Goal: Task Accomplishment & Management: Manage account settings

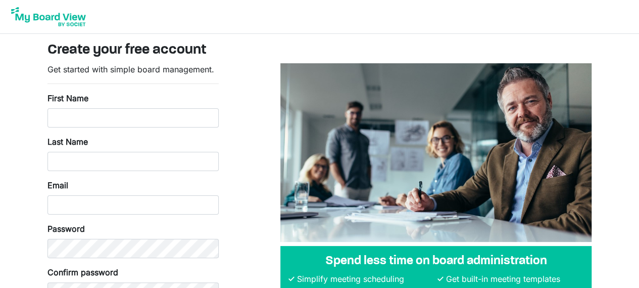
type input "Maku"
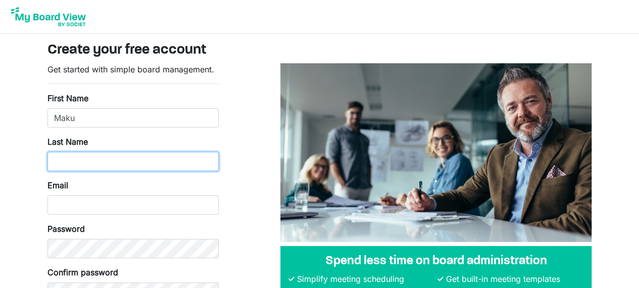
type input "Michael"
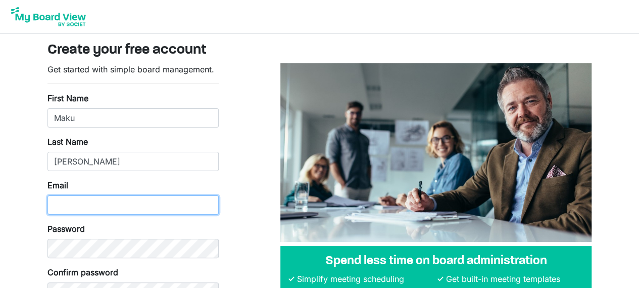
click at [70, 209] on input "Email" at bounding box center [133, 204] width 171 height 19
click at [88, 206] on input "Email" at bounding box center [133, 204] width 171 height 19
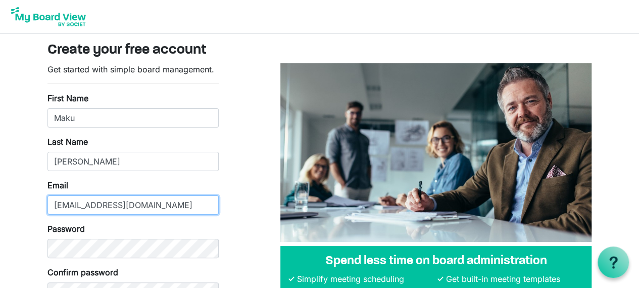
type input "mmaku1987@gmail.com"
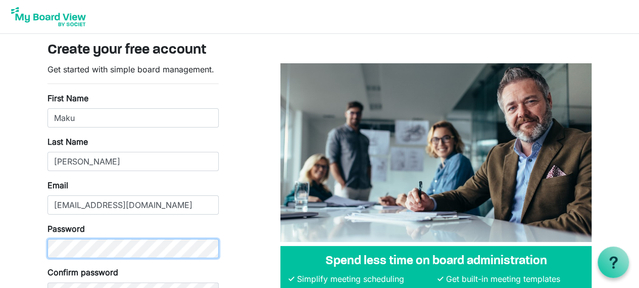
scroll to position [86, 0]
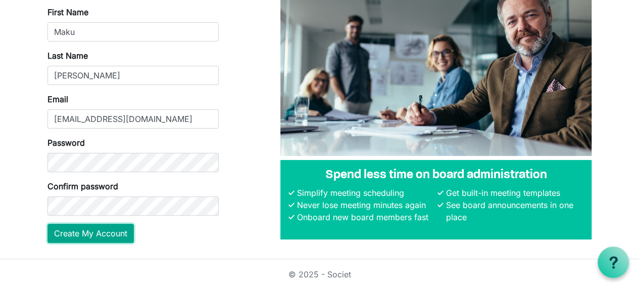
click at [98, 230] on button "Create My Account" at bounding box center [91, 232] width 86 height 19
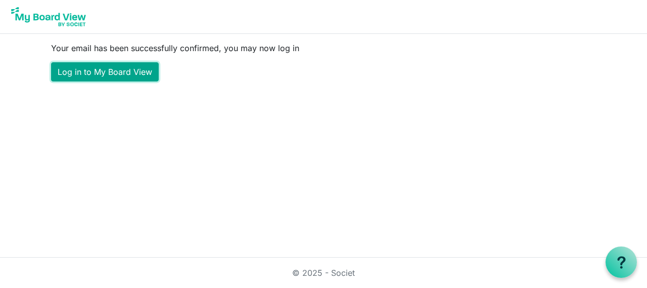
click at [97, 69] on link "Log in to My Board View" at bounding box center [105, 71] width 108 height 19
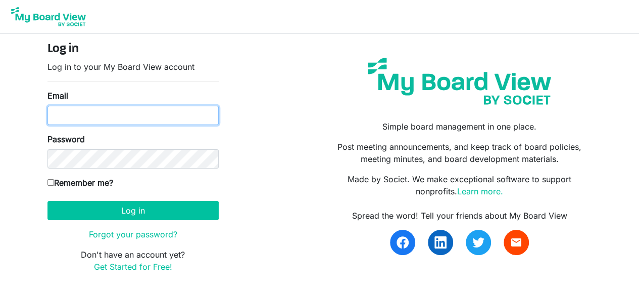
click at [112, 106] on input "Email" at bounding box center [133, 115] width 171 height 19
type input "mmaku1987@gmail.com"
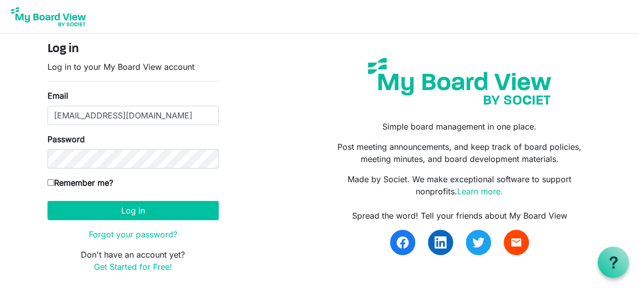
click at [49, 181] on input "Remember me?" at bounding box center [51, 182] width 7 height 7
checkbox input "true"
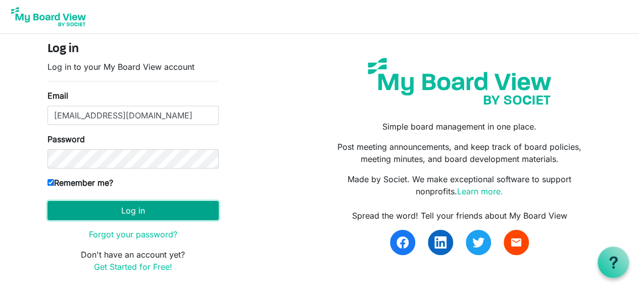
click at [96, 205] on button "Log in" at bounding box center [133, 210] width 171 height 19
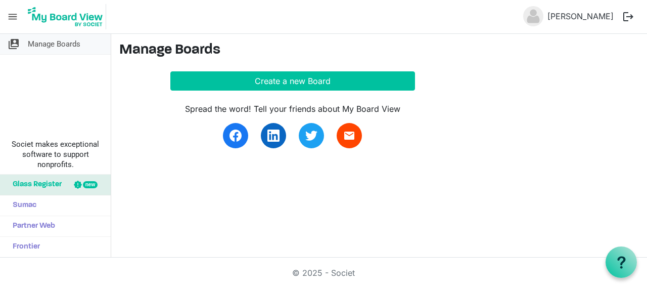
click at [51, 44] on span "Manage Boards" at bounding box center [54, 44] width 53 height 20
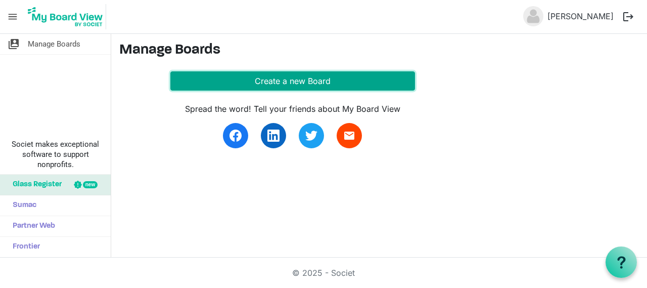
click at [258, 81] on button "Create a new Board" at bounding box center [292, 80] width 245 height 19
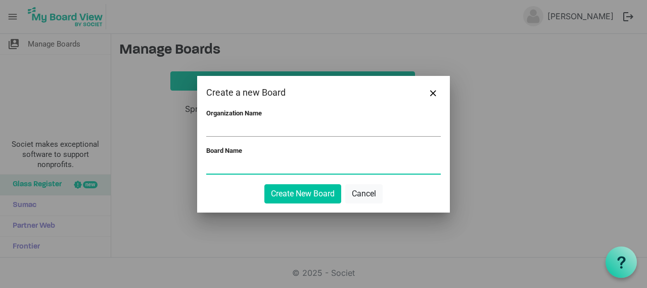
click at [233, 161] on input "Board Name" at bounding box center [323, 165] width 234 height 15
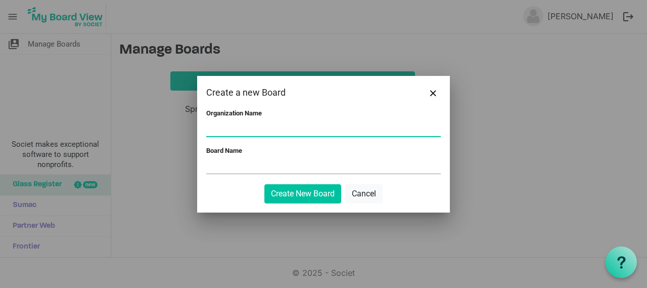
click at [240, 124] on input "Organization Name" at bounding box center [323, 128] width 234 height 15
drag, startPoint x: 328, startPoint y: 128, endPoint x: 175, endPoint y: 119, distance: 153.4
click at [175, 119] on div "Create a new Board Organization Name Strategy For Realization of Humanity Board…" at bounding box center [323, 144] width 647 height 288
type input "Strategy For Realization of Humanity"
click at [232, 165] on input "Board Name" at bounding box center [323, 165] width 234 height 15
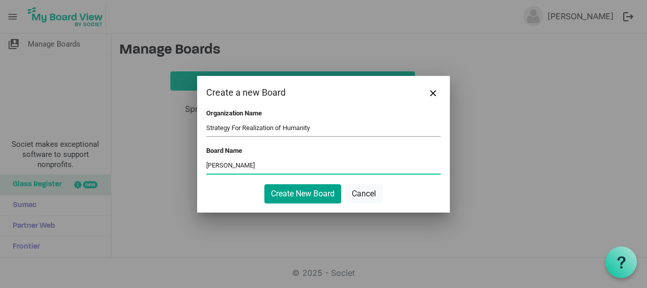
type input "[PERSON_NAME]"
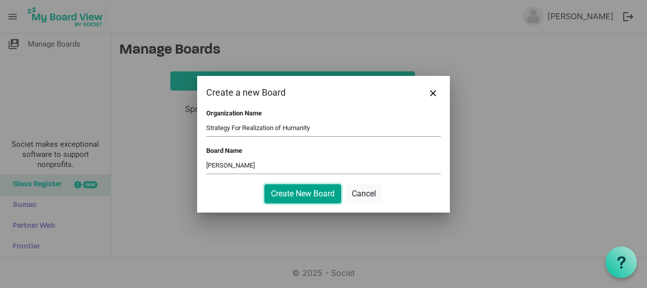
click at [322, 193] on button "Create New Board" at bounding box center [302, 193] width 77 height 19
click at [290, 194] on button "Create New Board" at bounding box center [302, 193] width 77 height 19
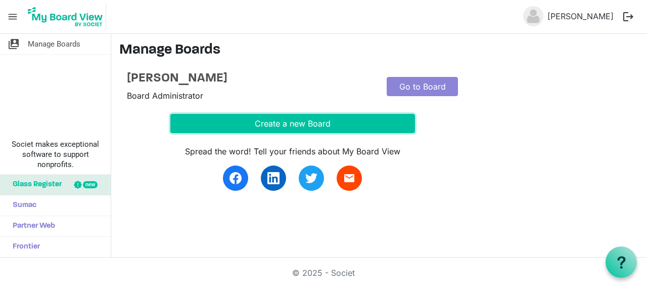
click at [433, 86] on body "menu Maku Michael logout switch_account Manage Boards Societ makes exceptional …" at bounding box center [323, 128] width 647 height 257
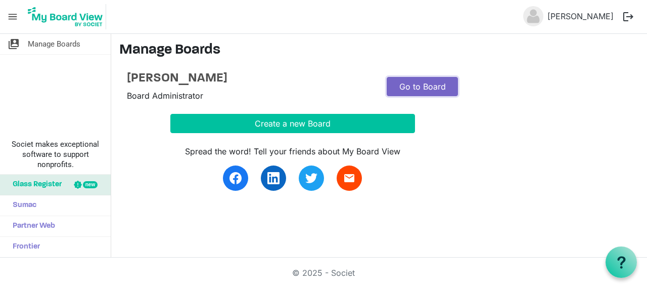
click at [409, 85] on link "Go to Board" at bounding box center [422, 86] width 71 height 19
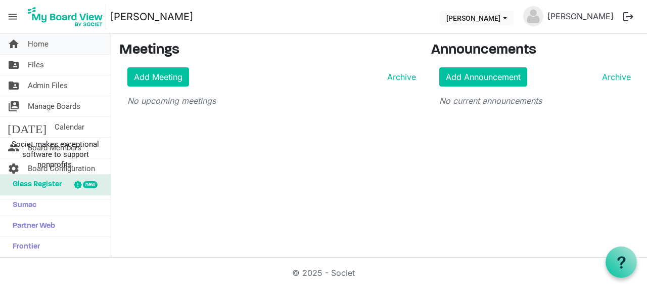
click at [19, 46] on span "home" at bounding box center [14, 44] width 12 height 20
click at [10, 15] on span "menu" at bounding box center [12, 16] width 19 height 19
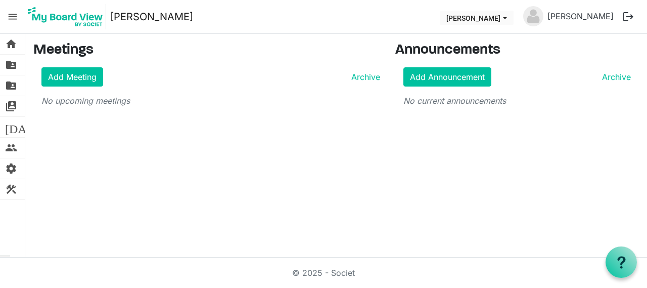
click at [11, 16] on span "menu" at bounding box center [12, 16] width 19 height 19
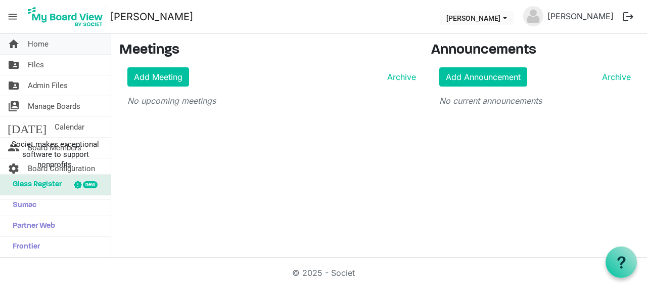
click at [50, 46] on link "home Home" at bounding box center [55, 44] width 111 height 20
click at [253, 142] on div "home Home folder_shared Files folder_shared Admin Files switch_account Manage B…" at bounding box center [323, 145] width 647 height 223
click at [513, 21] on button "[PERSON_NAME]" at bounding box center [477, 18] width 74 height 14
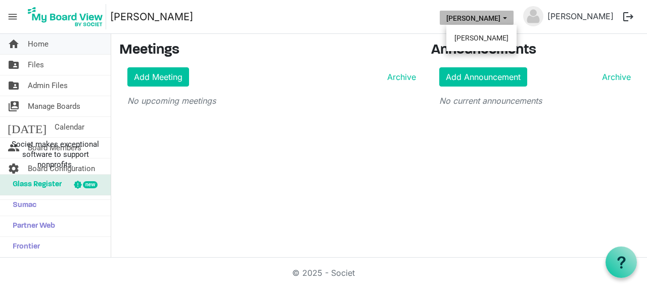
click at [44, 38] on span "Home" at bounding box center [38, 44] width 21 height 20
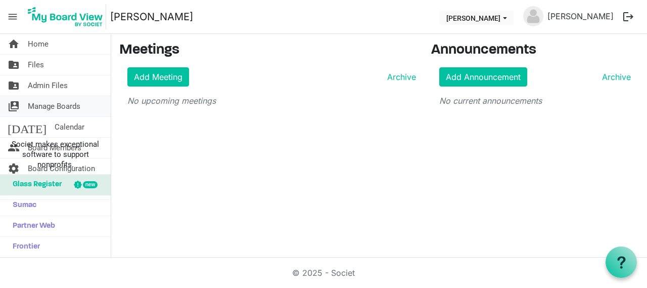
click at [50, 107] on span "Manage Boards" at bounding box center [54, 106] width 53 height 20
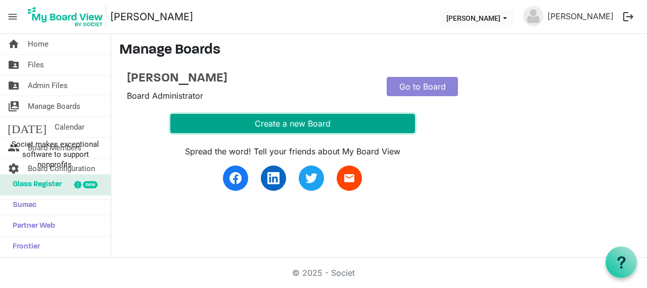
click at [322, 127] on button "Create a new Board" at bounding box center [292, 123] width 245 height 19
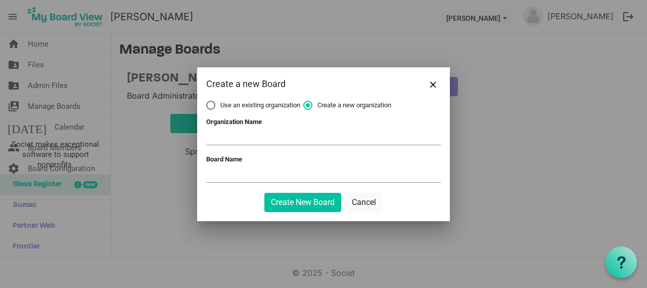
click at [210, 101] on label "Use an existing organization" at bounding box center [253, 105] width 94 height 9
click at [207, 101] on input "Use an existing organization" at bounding box center [206, 101] width 1 height 1
radio input "true"
click at [233, 134] on span at bounding box center [323, 137] width 234 height 16
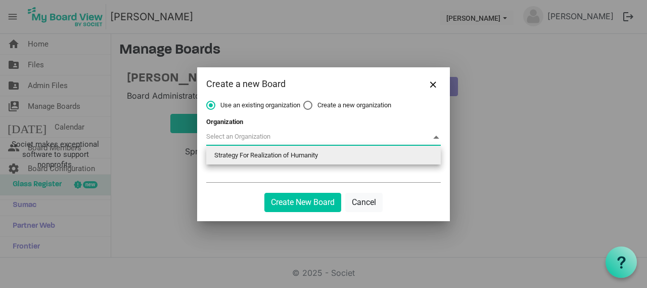
click at [253, 156] on li "Strategy For Realization of Humanity" at bounding box center [323, 155] width 234 height 18
type input "Strategy For Realization of Humanity"
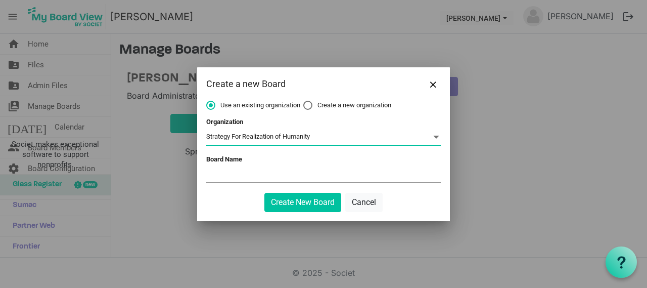
click at [255, 164] on div "Board Name" at bounding box center [323, 169] width 234 height 29
click at [257, 168] on input "Board Name" at bounding box center [323, 174] width 234 height 15
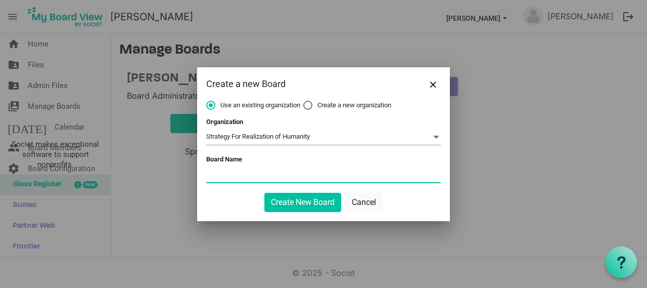
type input "M"
type input "[PERSON_NAME]"
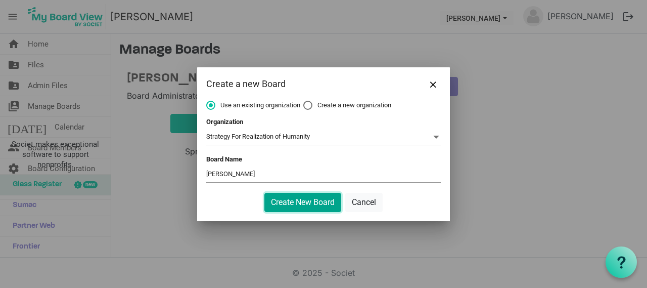
click at [292, 197] on button "Create New Board" at bounding box center [302, 202] width 77 height 19
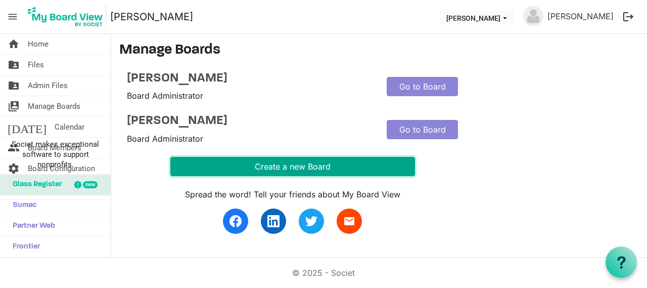
click at [299, 165] on button "Create a new Board" at bounding box center [292, 166] width 245 height 19
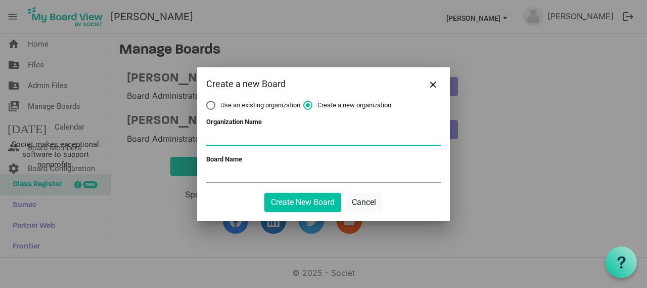
click at [254, 136] on input "Organization Name" at bounding box center [323, 136] width 234 height 15
click at [209, 104] on label "Use an existing organization" at bounding box center [253, 105] width 94 height 9
click at [207, 101] on input "Use an existing organization" at bounding box center [206, 101] width 1 height 1
radio input "true"
click at [235, 140] on span at bounding box center [323, 137] width 234 height 16
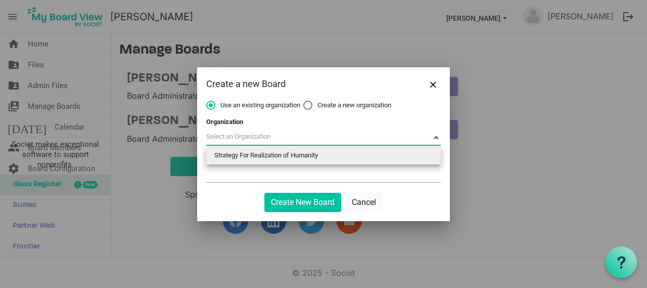
click at [235, 151] on li "Strategy For Realization of Humanity" at bounding box center [323, 155] width 234 height 18
type input "Strategy For Realization of Humanity"
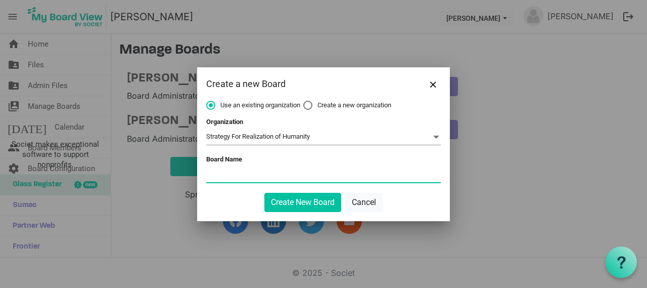
click at [225, 182] on span at bounding box center [323, 175] width 234 height 16
type input "Igga Geoffrey"
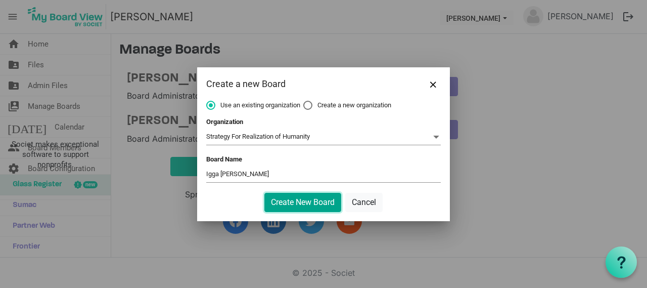
click at [299, 203] on button "Create New Board" at bounding box center [302, 202] width 77 height 19
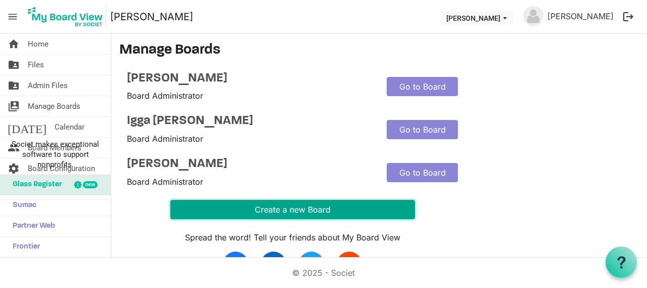
click at [309, 206] on button "Create a new Board" at bounding box center [292, 209] width 245 height 19
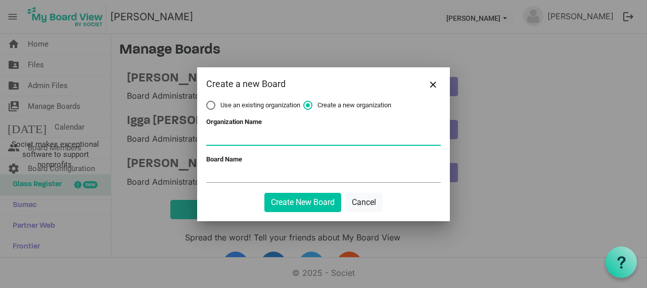
click at [232, 136] on input "Organization Name" at bounding box center [323, 136] width 234 height 15
type input "Strategy For Realization of Humanity"
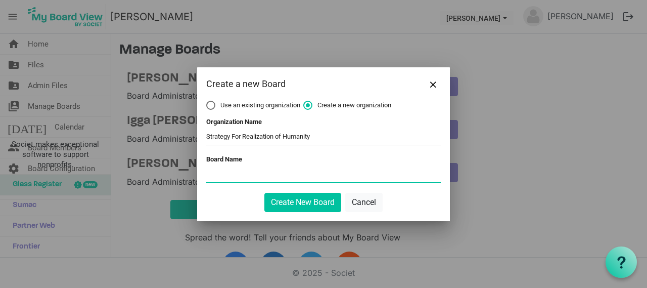
click at [220, 177] on input "Board Name" at bounding box center [323, 174] width 234 height 15
type input "Joska Mandera"
click at [214, 100] on div "Create a new Board" at bounding box center [323, 83] width 253 height 33
click at [213, 105] on label "Use an existing organization" at bounding box center [253, 105] width 94 height 9
click at [207, 101] on input "Use an existing organization" at bounding box center [206, 101] width 1 height 1
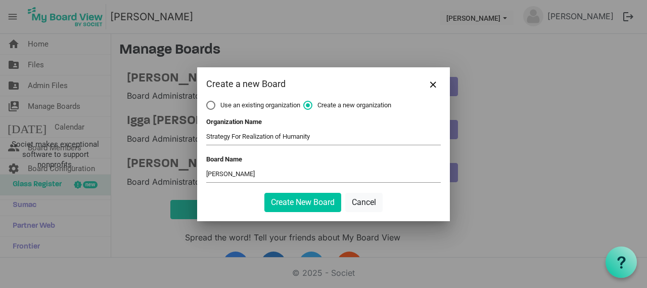
radio input "true"
click at [249, 151] on form "Use an existing organization Create a new organization Organization Organizatio…" at bounding box center [323, 156] width 234 height 111
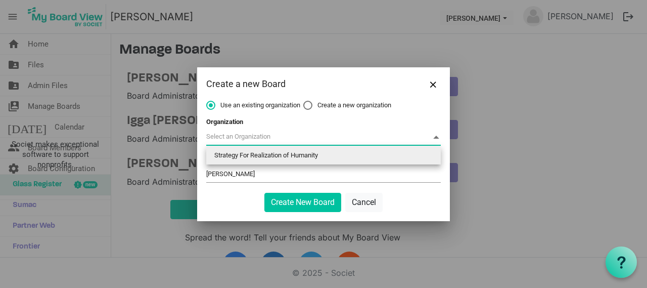
click at [249, 141] on span at bounding box center [323, 137] width 234 height 16
click at [260, 157] on li "Strategy For Realization of Humanity" at bounding box center [323, 155] width 234 height 18
type input "Strategy For Realization of Humanity"
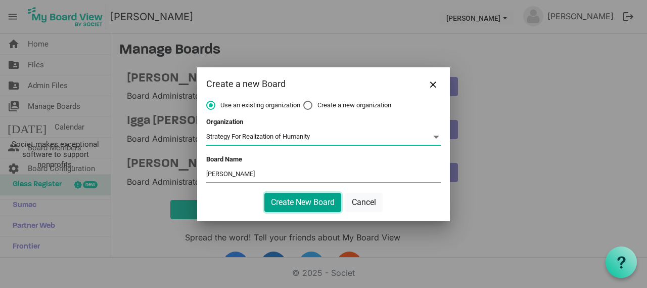
click at [309, 199] on button "Create New Board" at bounding box center [302, 202] width 77 height 19
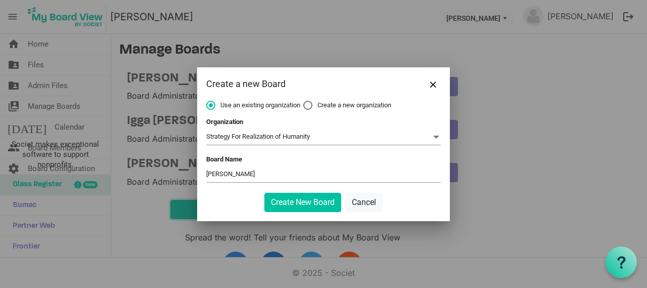
scroll to position [4, 0]
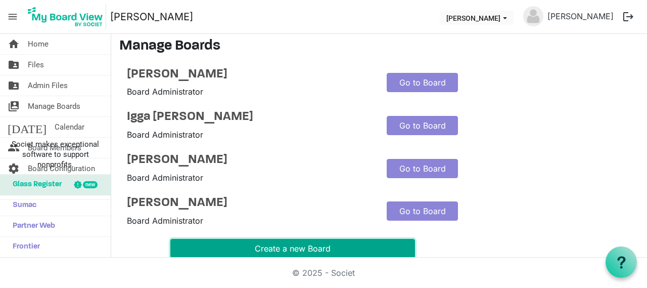
click at [359, 248] on button "Create a new Board" at bounding box center [292, 248] width 245 height 19
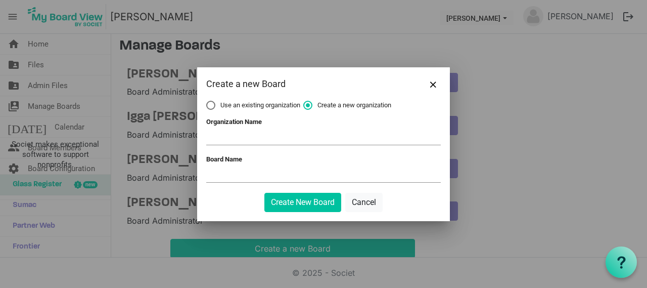
click at [213, 104] on label "Use an existing organization" at bounding box center [253, 105] width 94 height 9
click at [207, 101] on input "Use an existing organization" at bounding box center [206, 101] width 1 height 1
radio input "true"
click at [229, 141] on span at bounding box center [323, 137] width 234 height 16
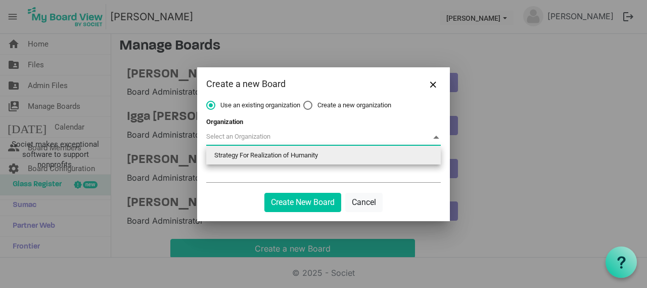
click at [247, 159] on li "Strategy For Realization of Humanity" at bounding box center [323, 155] width 234 height 18
type input "Strategy For Realization of Humanity"
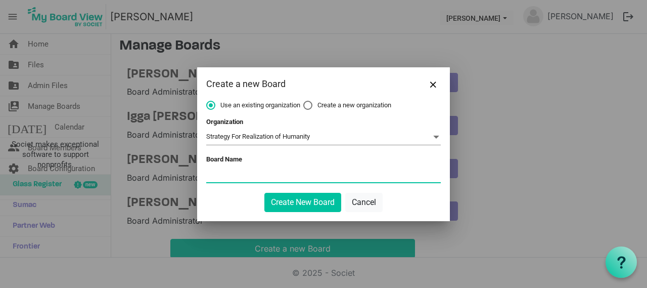
click at [239, 171] on input "Board Name" at bounding box center [323, 174] width 234 height 15
type input "Vuciri Peter"
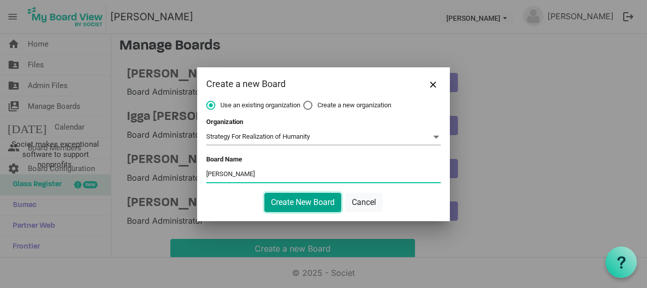
click at [284, 198] on button "Create New Board" at bounding box center [302, 202] width 77 height 19
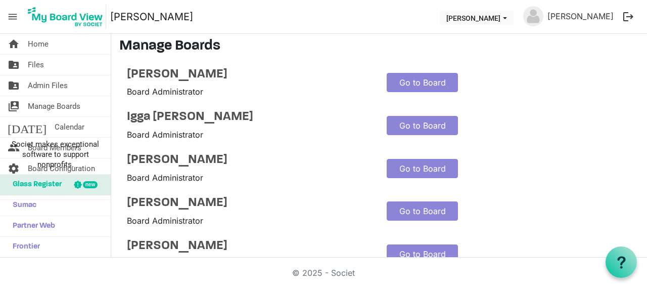
scroll to position [124, 0]
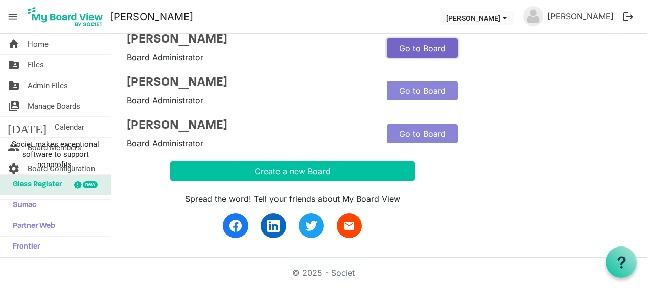
click at [429, 45] on link "Go to Board" at bounding box center [422, 47] width 71 height 19
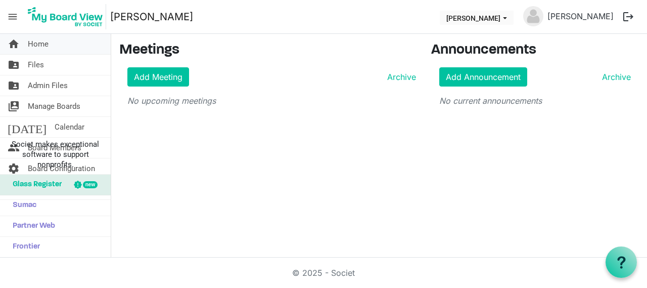
click at [38, 48] on span "Home" at bounding box center [38, 44] width 21 height 20
click at [164, 81] on link "Add Meeting" at bounding box center [158, 76] width 62 height 19
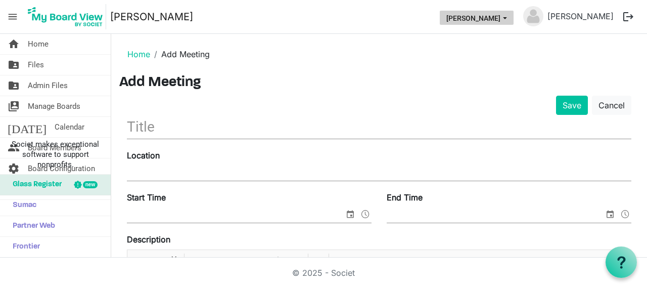
click at [511, 21] on button "Joska Mandera" at bounding box center [477, 18] width 74 height 14
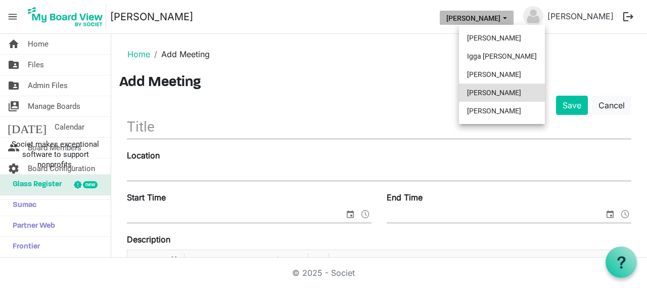
click at [497, 91] on li "[PERSON_NAME]" at bounding box center [502, 92] width 86 height 18
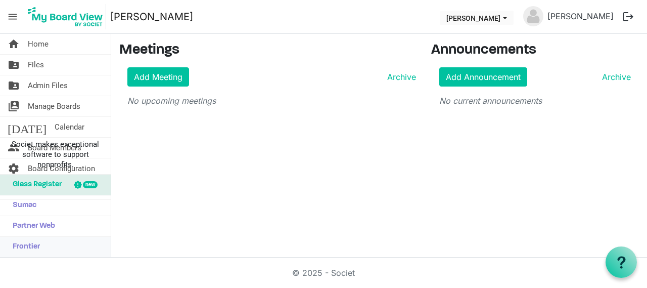
click at [54, 244] on link "Frontier" at bounding box center [55, 247] width 111 height 20
click at [67, 129] on link "[DATE] Calendar" at bounding box center [55, 127] width 111 height 20
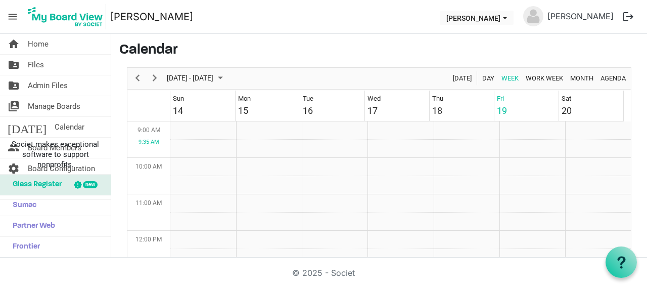
scroll to position [327, 0]
click at [53, 84] on span "Admin Files" at bounding box center [48, 85] width 40 height 20
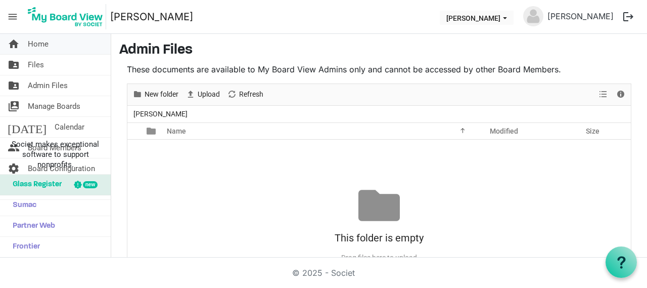
click at [22, 45] on link "home Home" at bounding box center [55, 44] width 111 height 20
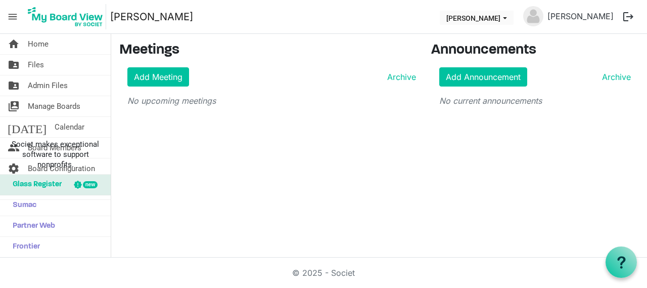
click at [632, 15] on button "logout" at bounding box center [628, 16] width 21 height 21
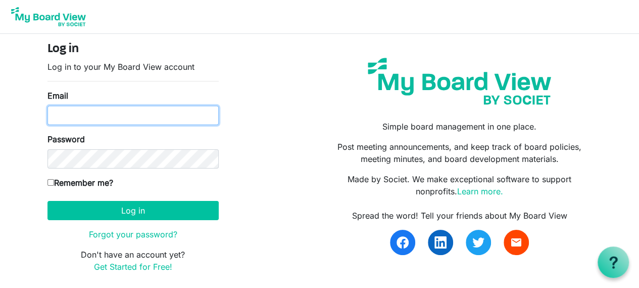
click at [107, 112] on input "Email" at bounding box center [133, 115] width 171 height 19
click at [111, 114] on input "Email" at bounding box center [133, 115] width 171 height 19
type input "mmaku1987@gmail.com"
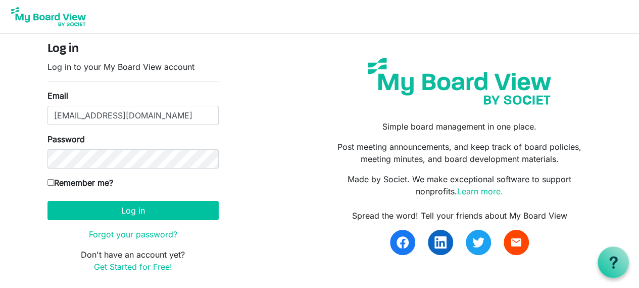
click at [51, 180] on input "Remember me?" at bounding box center [51, 182] width 7 height 7
checkbox input "true"
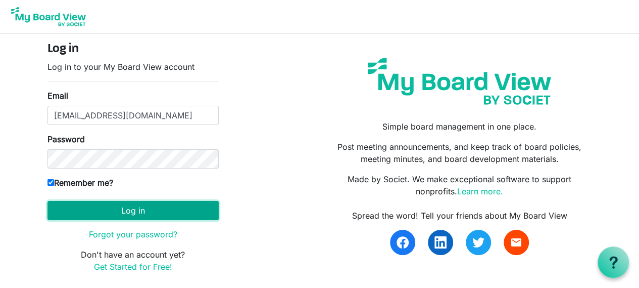
click at [91, 211] on button "Log in" at bounding box center [133, 210] width 171 height 19
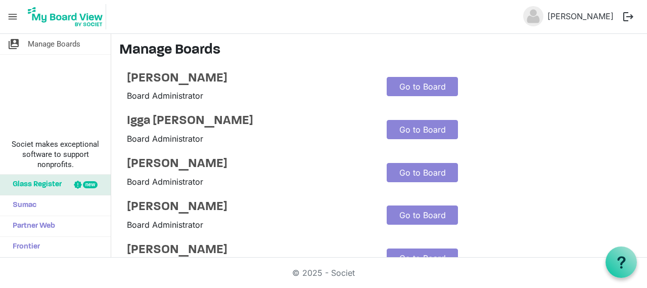
drag, startPoint x: 11, startPoint y: 1, endPoint x: 208, endPoint y: 55, distance: 204.5
click at [208, 55] on h3 "Manage Boards" at bounding box center [378, 50] width 519 height 17
click at [51, 17] on img at bounding box center [65, 16] width 81 height 25
click at [87, 23] on img at bounding box center [65, 16] width 81 height 25
click at [70, 75] on div "switch_account Manage Boards Societ makes exceptional software to support nonpr…" at bounding box center [55, 145] width 111 height 223
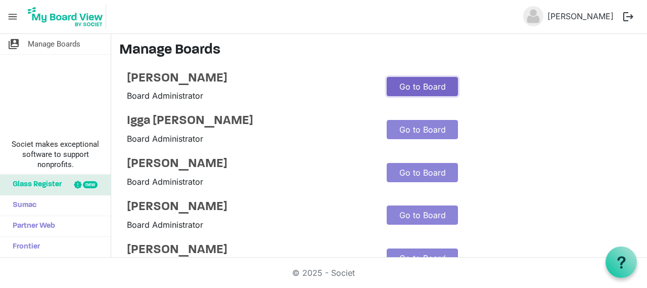
click at [414, 87] on link "Go to Board" at bounding box center [422, 86] width 71 height 19
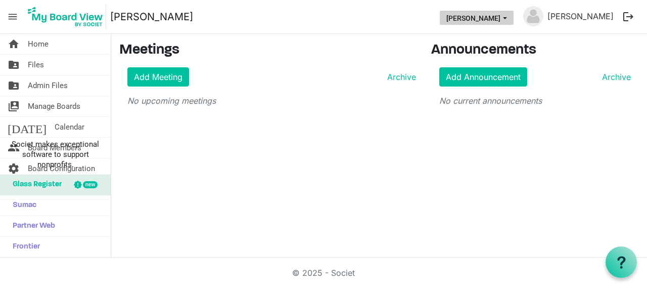
click at [509, 18] on span "Amadrio Doreen dropdownbutton" at bounding box center [504, 18] width 9 height 4
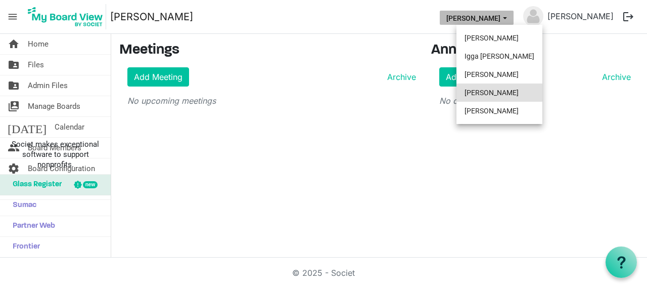
click at [495, 94] on li "[PERSON_NAME]" at bounding box center [499, 92] width 86 height 18
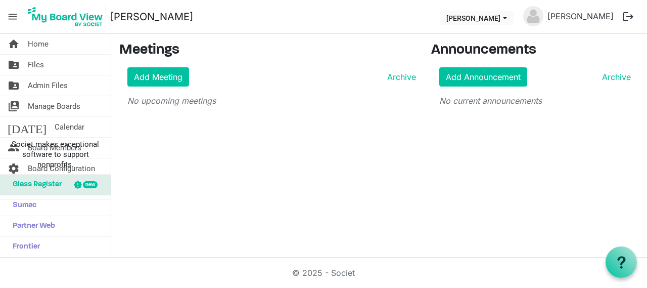
drag, startPoint x: 396, startPoint y: 224, endPoint x: 411, endPoint y: 235, distance: 18.8
click at [401, 228] on div "home Home folder_shared Files folder_shared Admin Files switch_account Manage B…" at bounding box center [323, 145] width 647 height 223
click at [32, 41] on span "Home" at bounding box center [38, 44] width 21 height 20
